Goal: Task Accomplishment & Management: Manage account settings

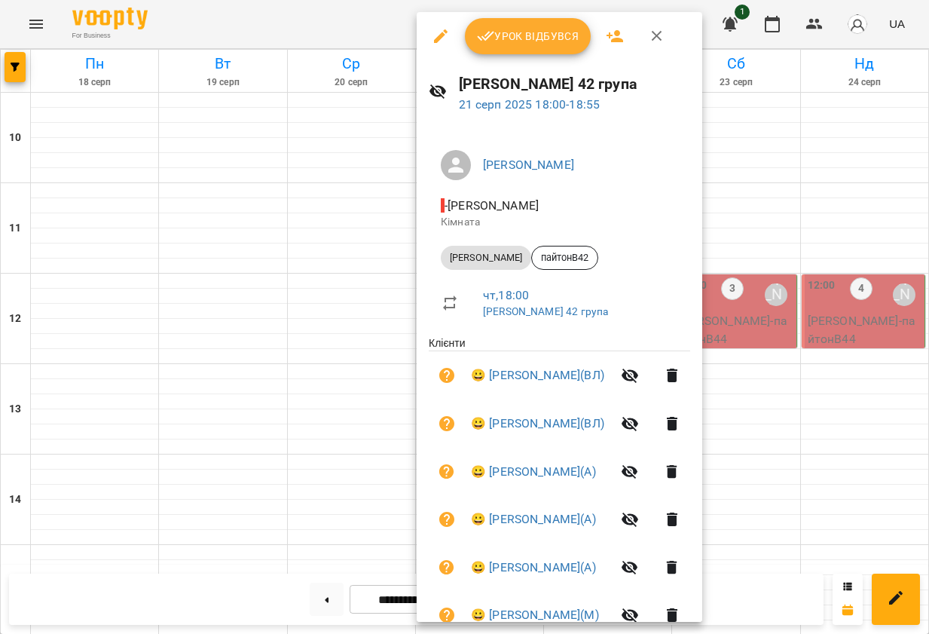
scroll to position [687, 0]
click at [340, 21] on div at bounding box center [464, 317] width 929 height 634
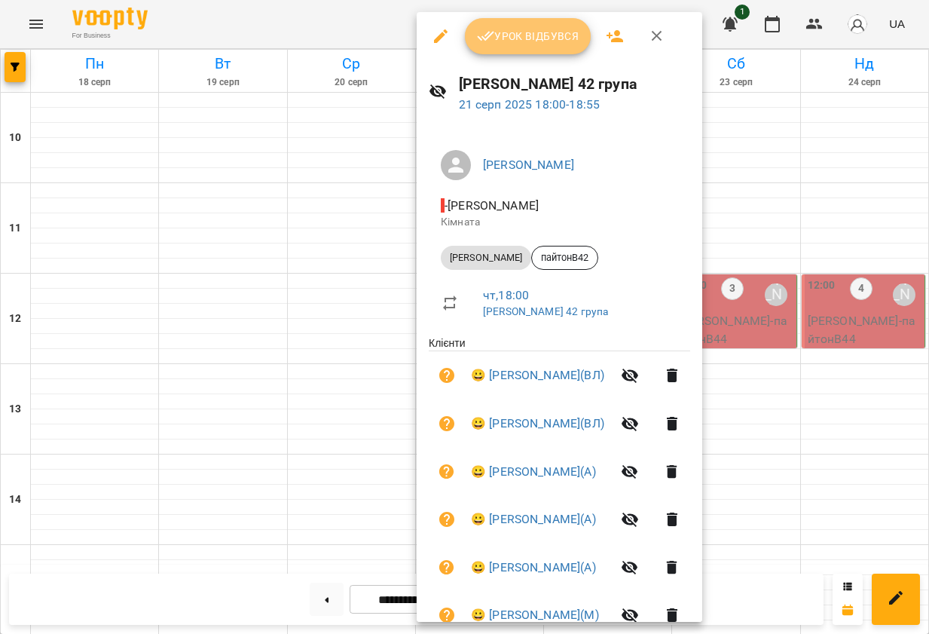
click at [546, 26] on button "Урок відбувся" at bounding box center [528, 36] width 127 height 36
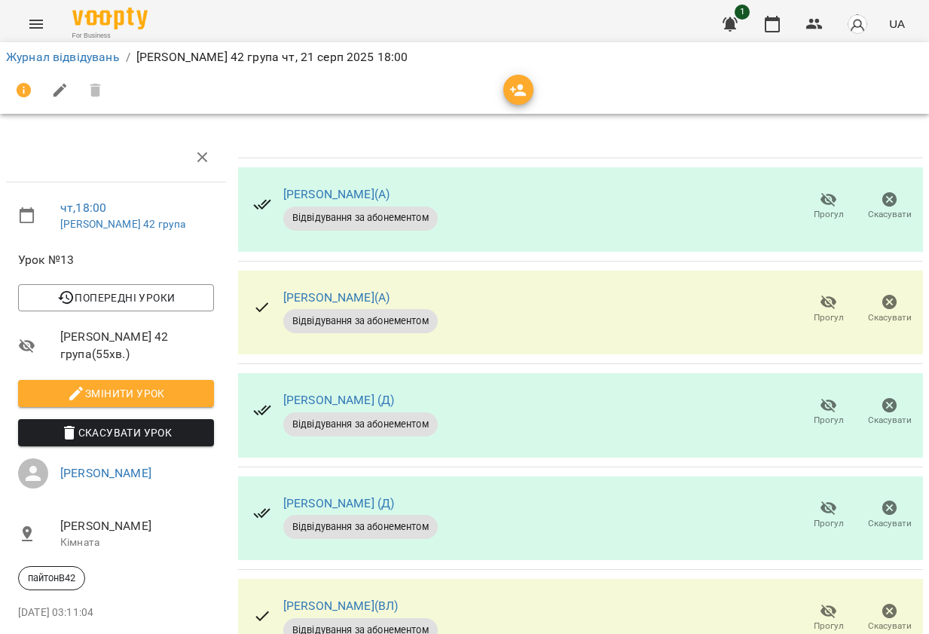
click at [827, 203] on icon "button" at bounding box center [829, 200] width 18 height 18
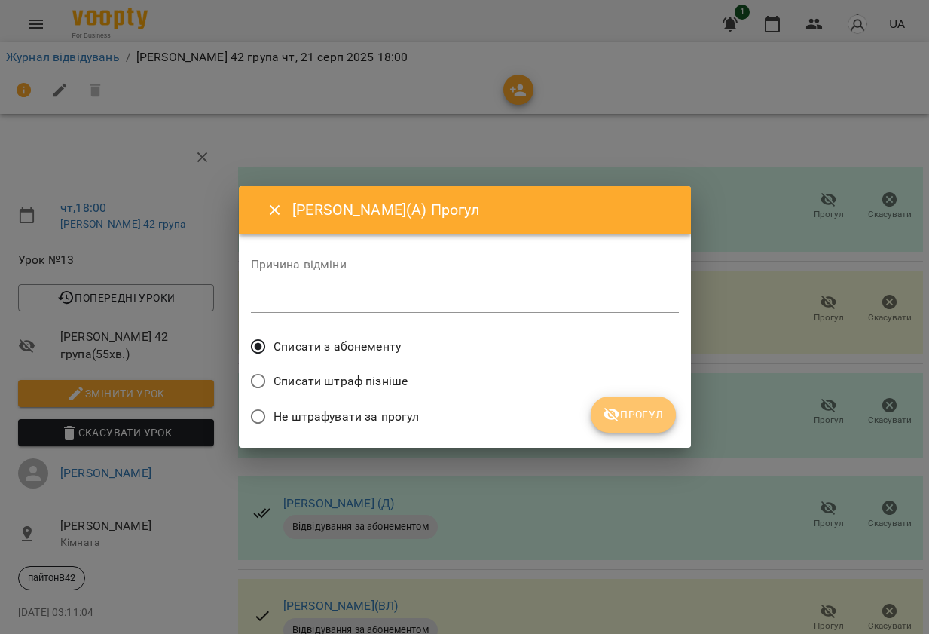
click at [615, 424] on button "Прогул" at bounding box center [633, 414] width 85 height 36
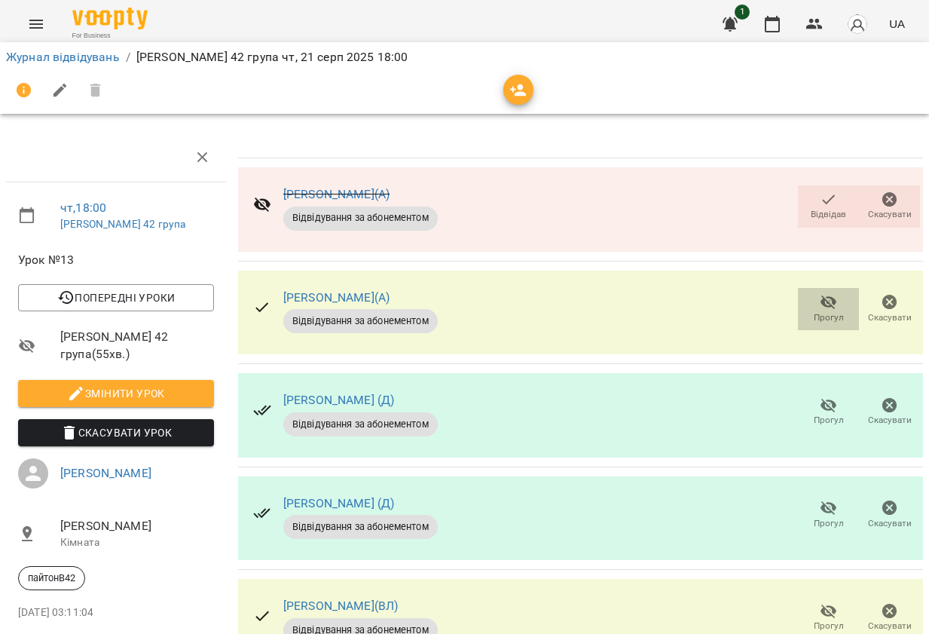
click at [831, 300] on icon "button" at bounding box center [829, 302] width 18 height 18
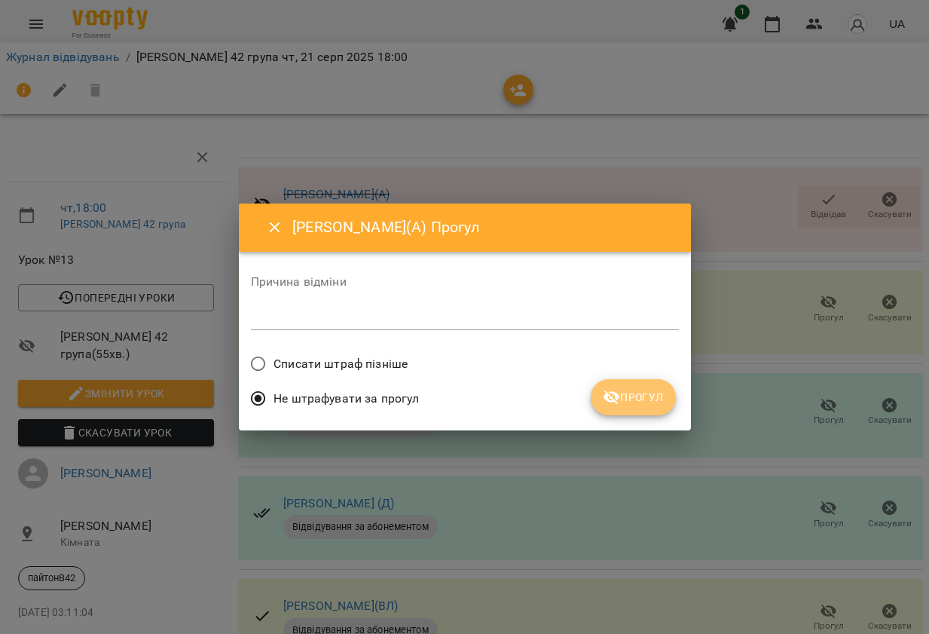
click at [636, 402] on span "Прогул" at bounding box center [633, 397] width 61 height 18
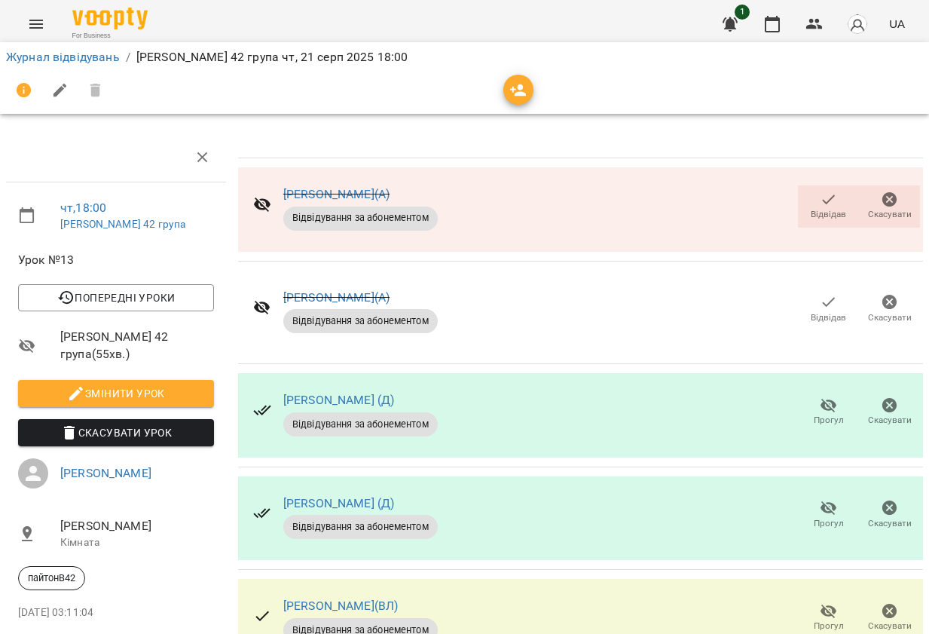
scroll to position [86, 0]
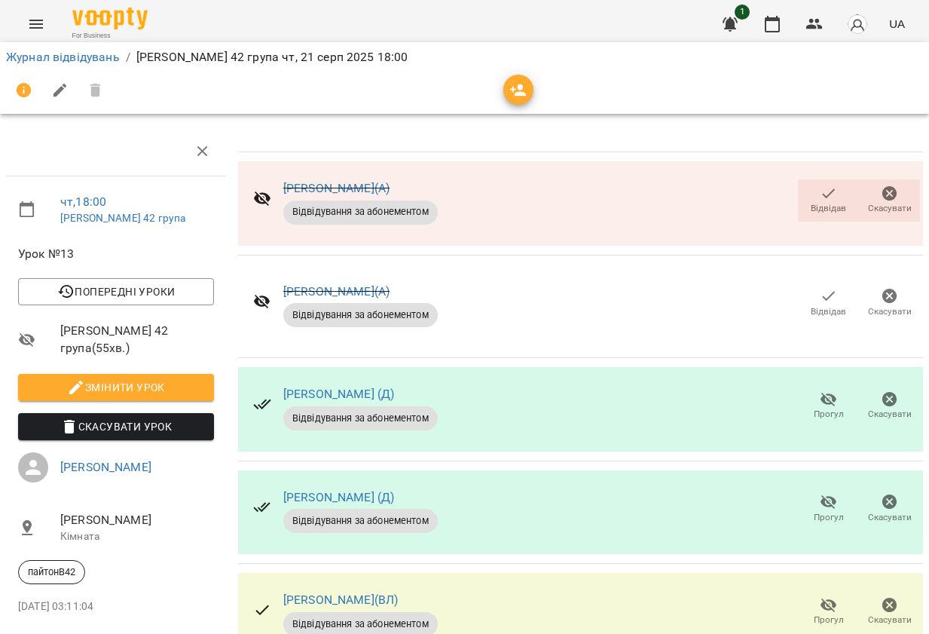
click at [824, 392] on icon "button" at bounding box center [828, 399] width 17 height 14
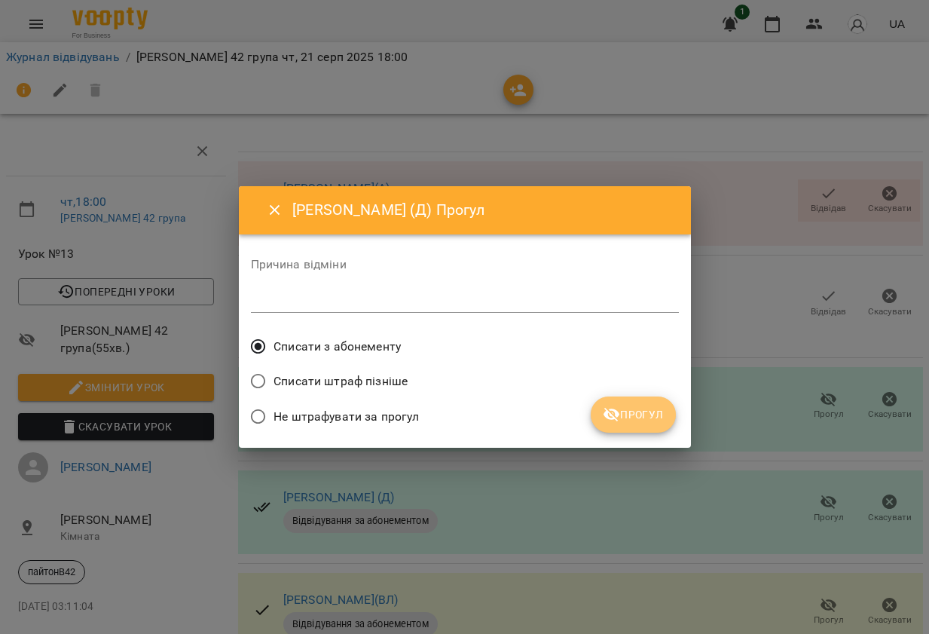
click at [625, 418] on span "Прогул" at bounding box center [633, 414] width 61 height 18
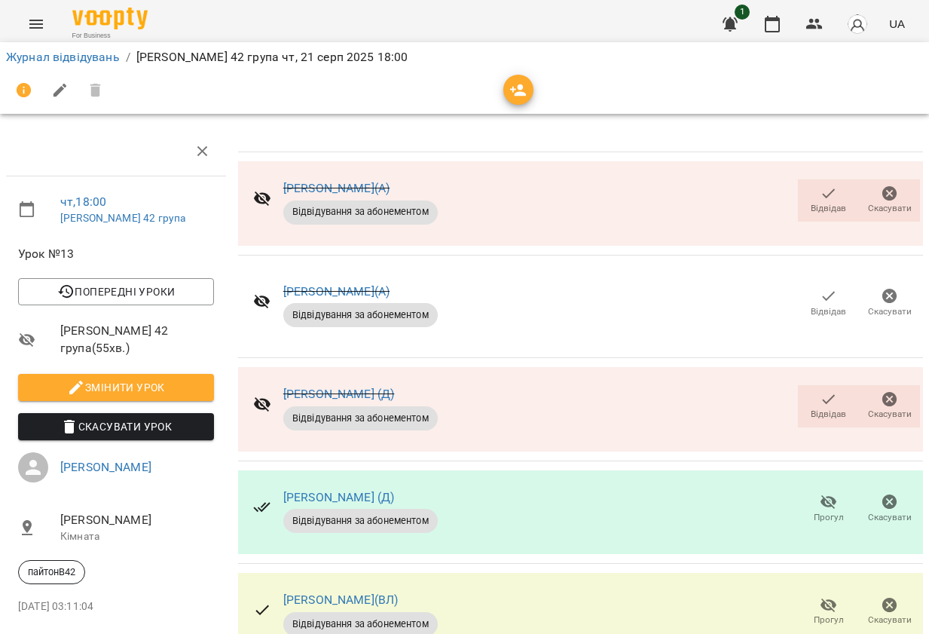
scroll to position [396, 0]
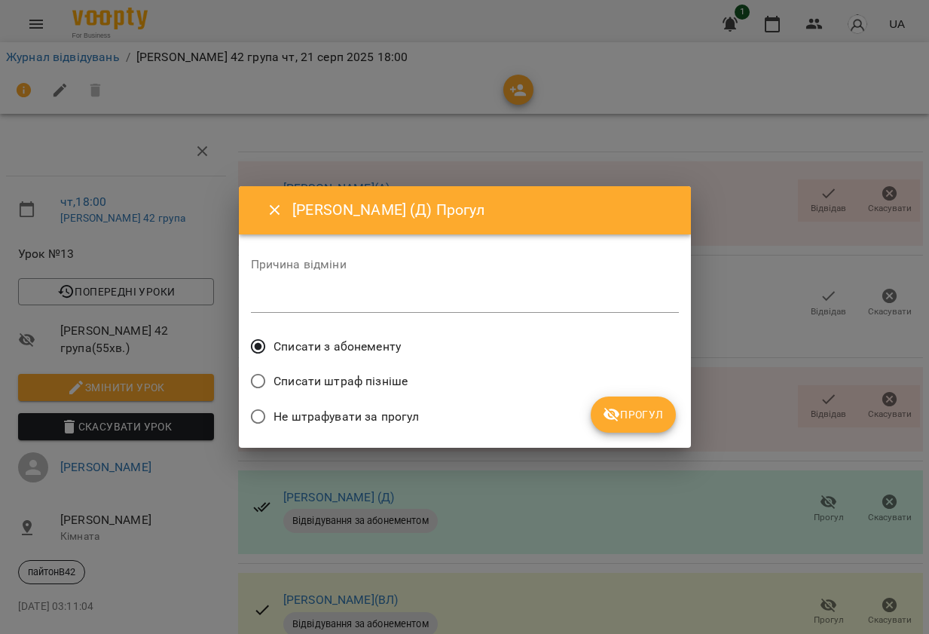
click at [645, 405] on button "Прогул" at bounding box center [633, 414] width 85 height 36
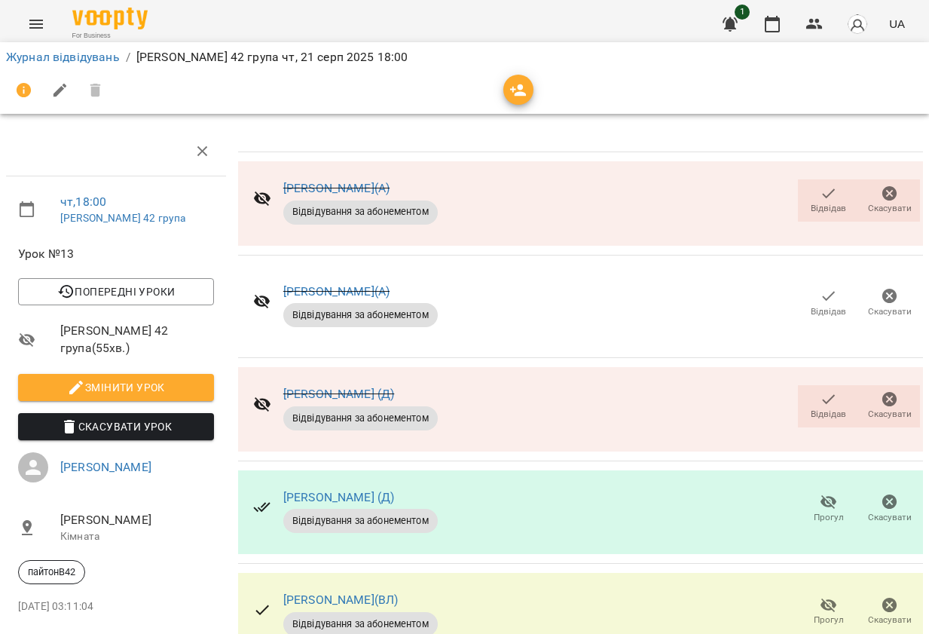
scroll to position [566, 0]
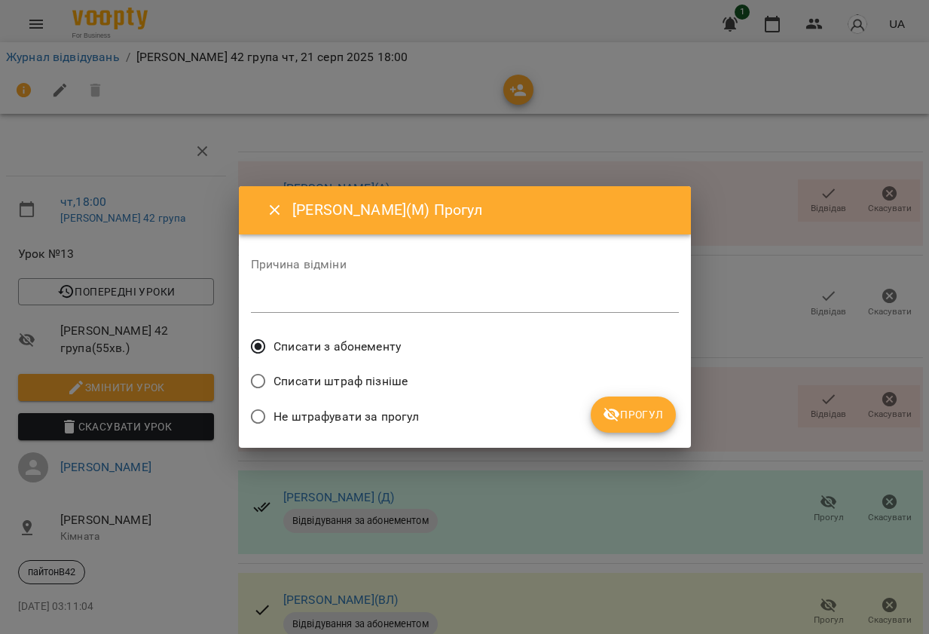
click at [647, 419] on span "Прогул" at bounding box center [633, 414] width 61 height 18
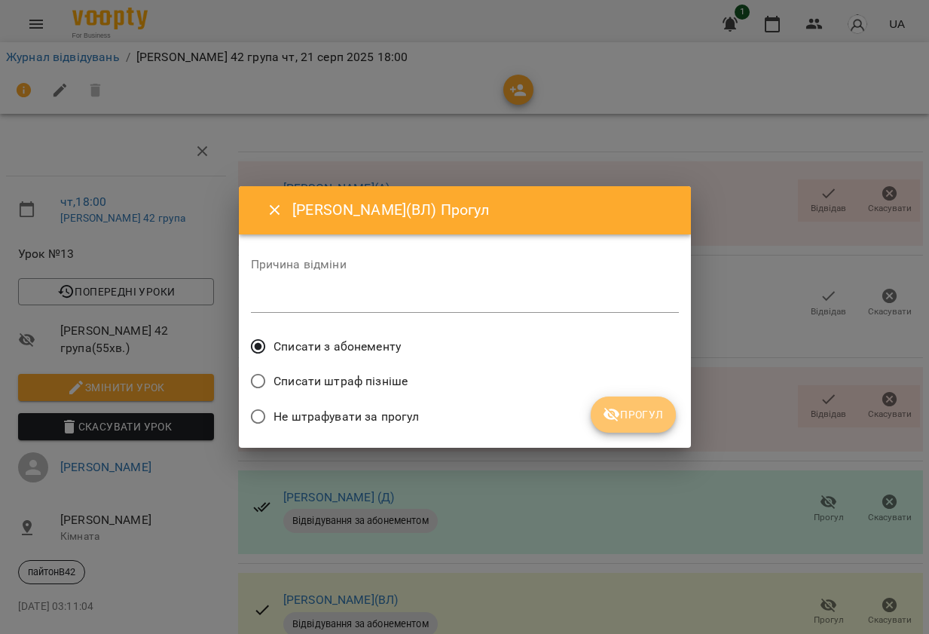
click at [645, 416] on span "Прогул" at bounding box center [633, 414] width 61 height 18
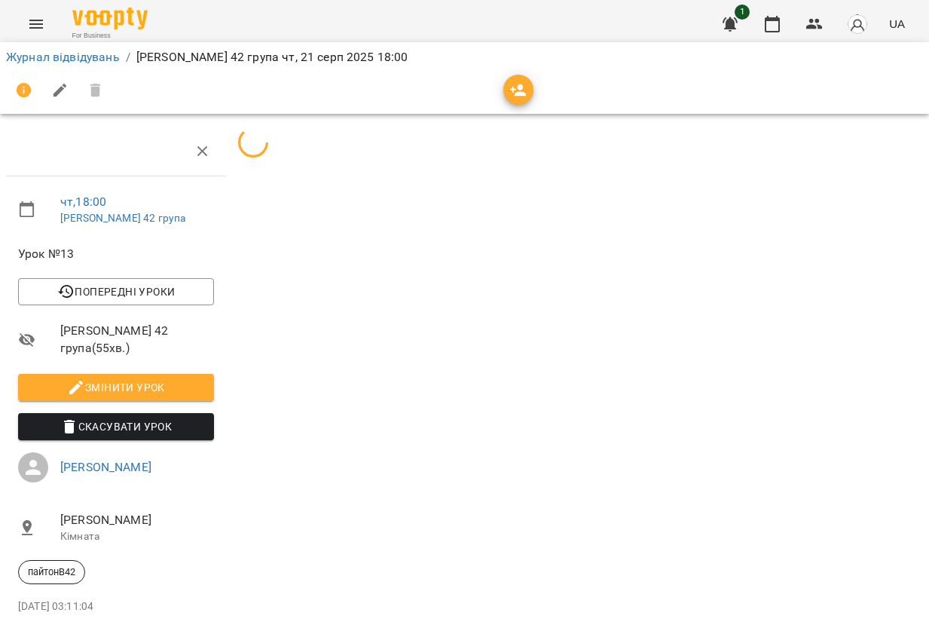
scroll to position [53, 0]
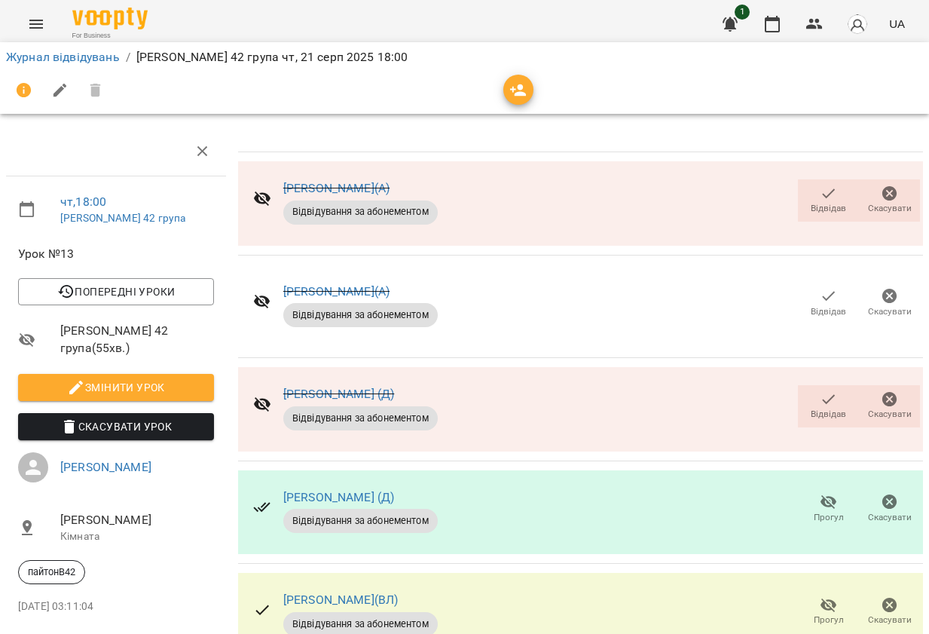
click at [90, 50] on li "Журнал відвідувань" at bounding box center [63, 57] width 114 height 18
click at [88, 55] on link "Журнал відвідувань" at bounding box center [63, 57] width 114 height 14
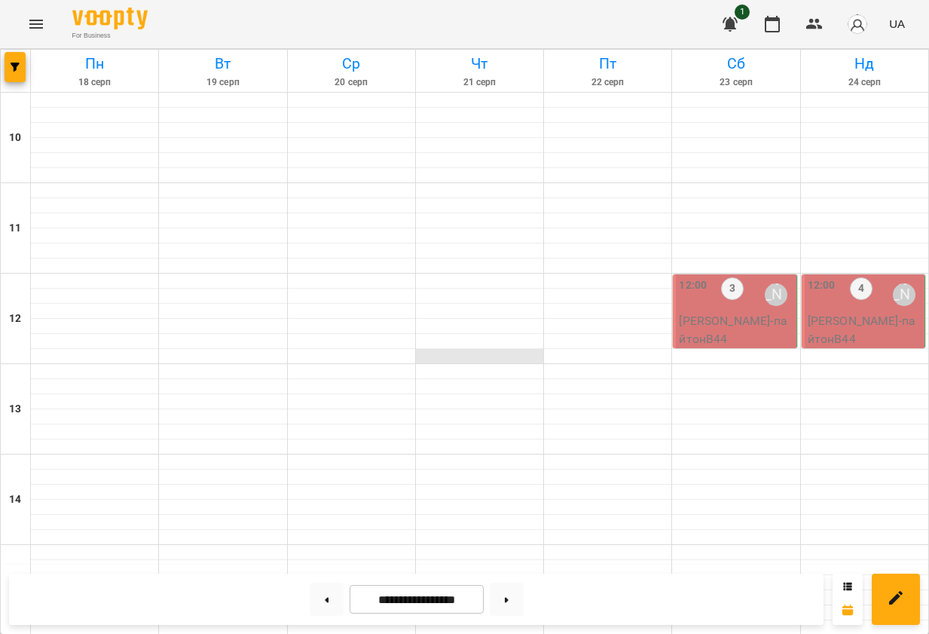
scroll to position [601, 0]
